Goal: Task Accomplishment & Management: Complete application form

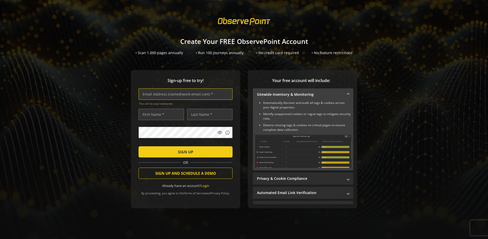
click at [184, 94] on input "text" at bounding box center [186, 94] width 94 height 11
type input "[EMAIL_ADDRESS][DOMAIN_NAME]"
click at [160, 114] on input "text" at bounding box center [162, 114] width 46 height 11
type input "Test"
click at [209, 114] on input "text" at bounding box center [210, 114] width 46 height 11
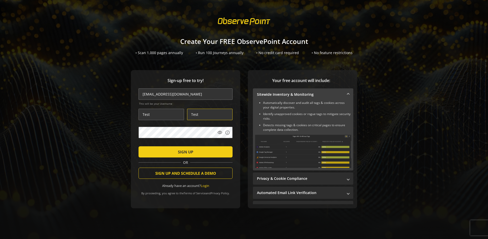
type input "Test"
click at [184, 152] on span "SIGN UP" at bounding box center [185, 152] width 15 height 9
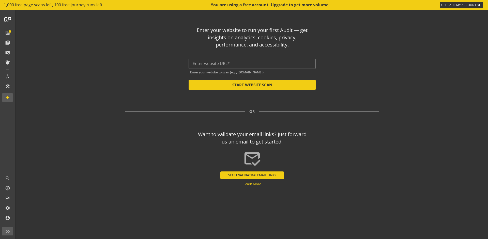
click at [252, 175] on button "START VALIDATING EMAIL LINKS" at bounding box center [253, 176] width 64 height 8
